Goal: Download file/media

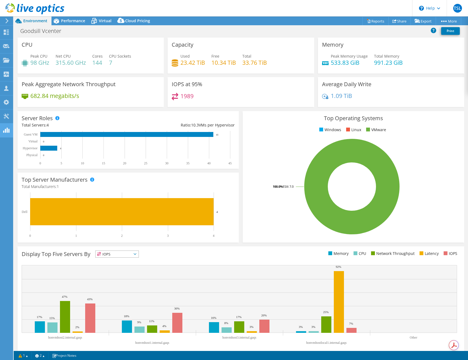
select select "USD"
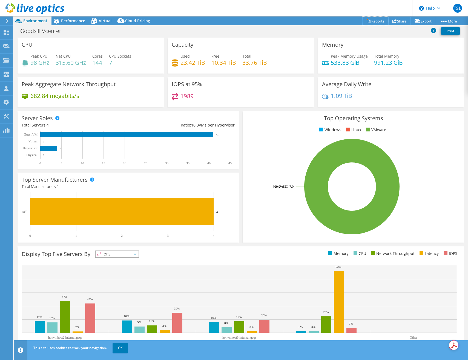
click at [374, 21] on link "Reports" at bounding box center [376, 21] width 26 height 8
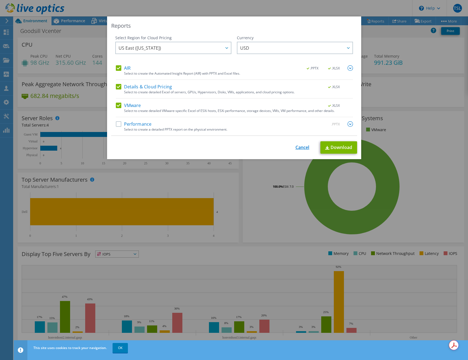
click at [304, 147] on link "Cancel" at bounding box center [303, 147] width 14 height 5
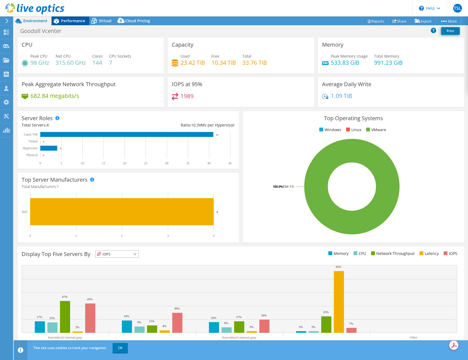
click at [60, 21] on icon at bounding box center [57, 21] width 10 height 10
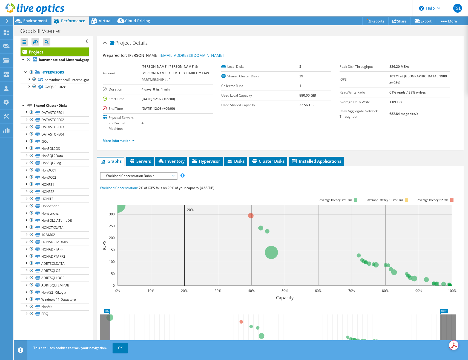
click at [172, 172] on span "Workload Concentration Bubble" at bounding box center [138, 175] width 70 height 7
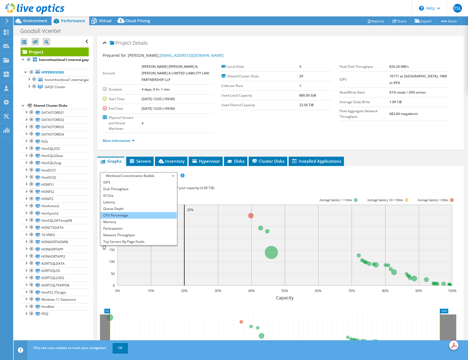
click at [130, 212] on li "CPU Percentage" at bounding box center [139, 215] width 76 height 7
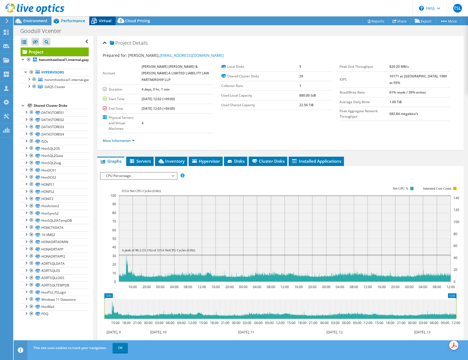
click at [103, 21] on span "Virtual" at bounding box center [105, 20] width 13 height 5
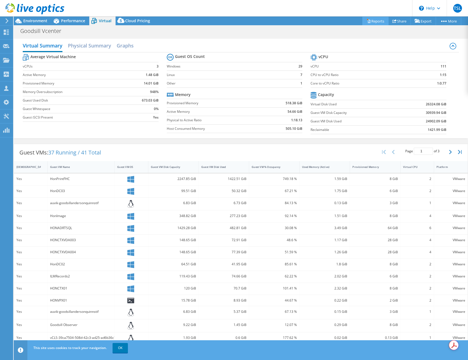
click at [374, 21] on link "Reports" at bounding box center [376, 21] width 26 height 8
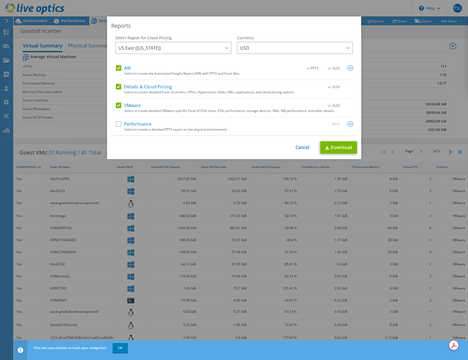
click at [119, 86] on label "Details & Cloud Pricing" at bounding box center [144, 86] width 56 height 5
click at [0, 0] on input "Details & Cloud Pricing" at bounding box center [0, 0] width 0 height 0
click at [120, 67] on label "AIR" at bounding box center [123, 67] width 15 height 5
click at [0, 0] on input "AIR" at bounding box center [0, 0] width 0 height 0
click at [118, 67] on label "AIR" at bounding box center [123, 67] width 15 height 5
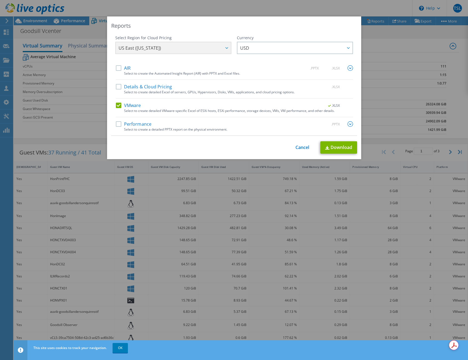
click at [0, 0] on input "AIR" at bounding box center [0, 0] width 0 height 0
click at [330, 68] on span ".XLSX" at bounding box center [334, 68] width 21 height 4
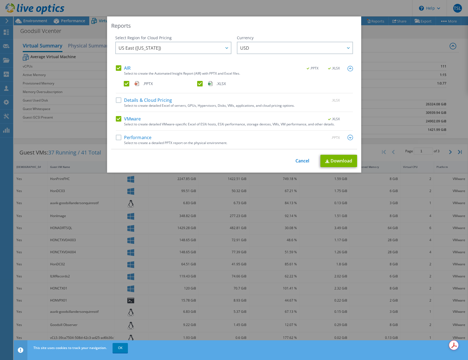
click at [200, 84] on label ".XLSX" at bounding box center [233, 83] width 72 height 5
click at [0, 0] on input ".XLSX" at bounding box center [0, 0] width 0 height 0
click at [187, 141] on div "Select to create a detailed PPTX report on the physical environment." at bounding box center [238, 143] width 229 height 4
click at [120, 137] on label "Performance" at bounding box center [134, 137] width 36 height 5
click at [0, 0] on input "Performance" at bounding box center [0, 0] width 0 height 0
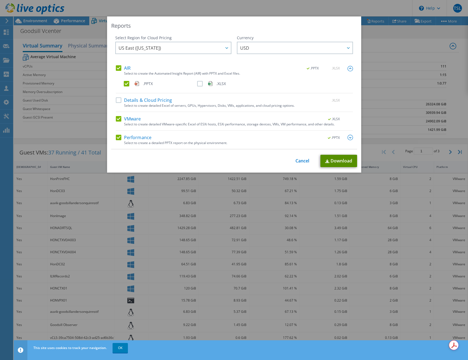
click at [342, 159] on link "Download" at bounding box center [339, 161] width 37 height 12
click at [296, 161] on link "Cancel" at bounding box center [302, 160] width 14 height 5
